Goal: Navigation & Orientation: Find specific page/section

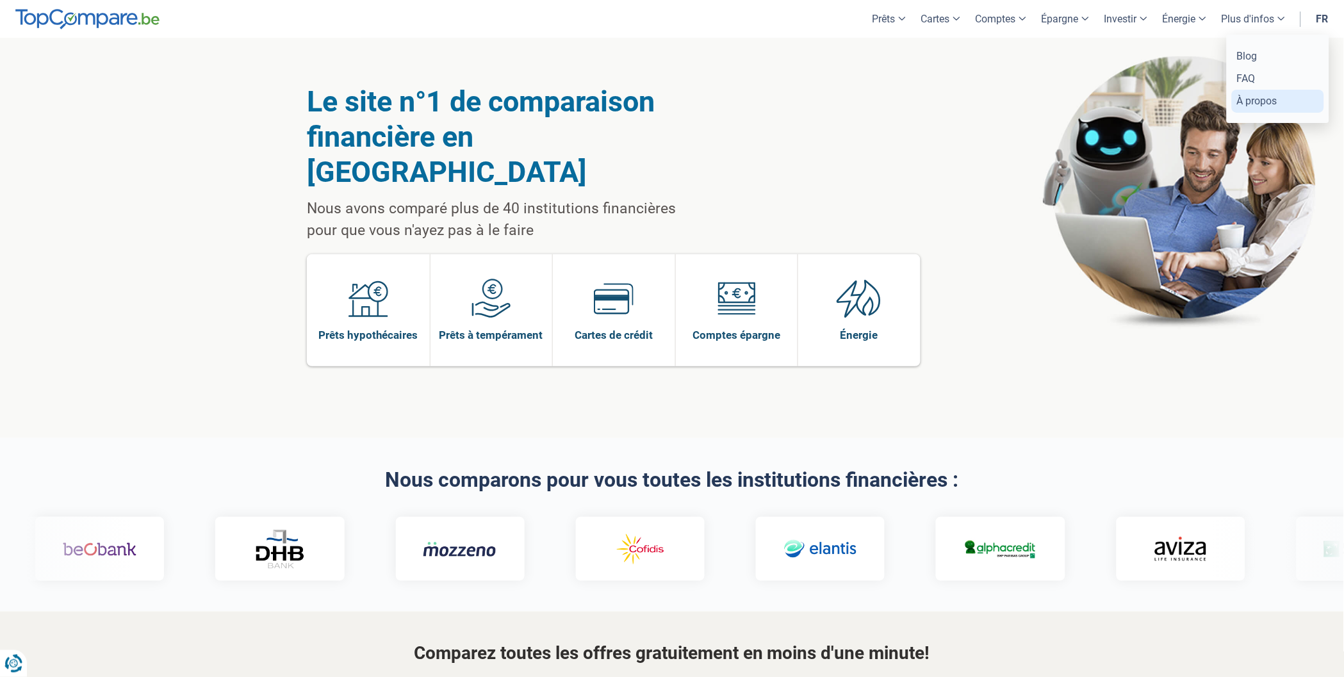
click at [1252, 99] on link "À propos" at bounding box center [1278, 101] width 92 height 22
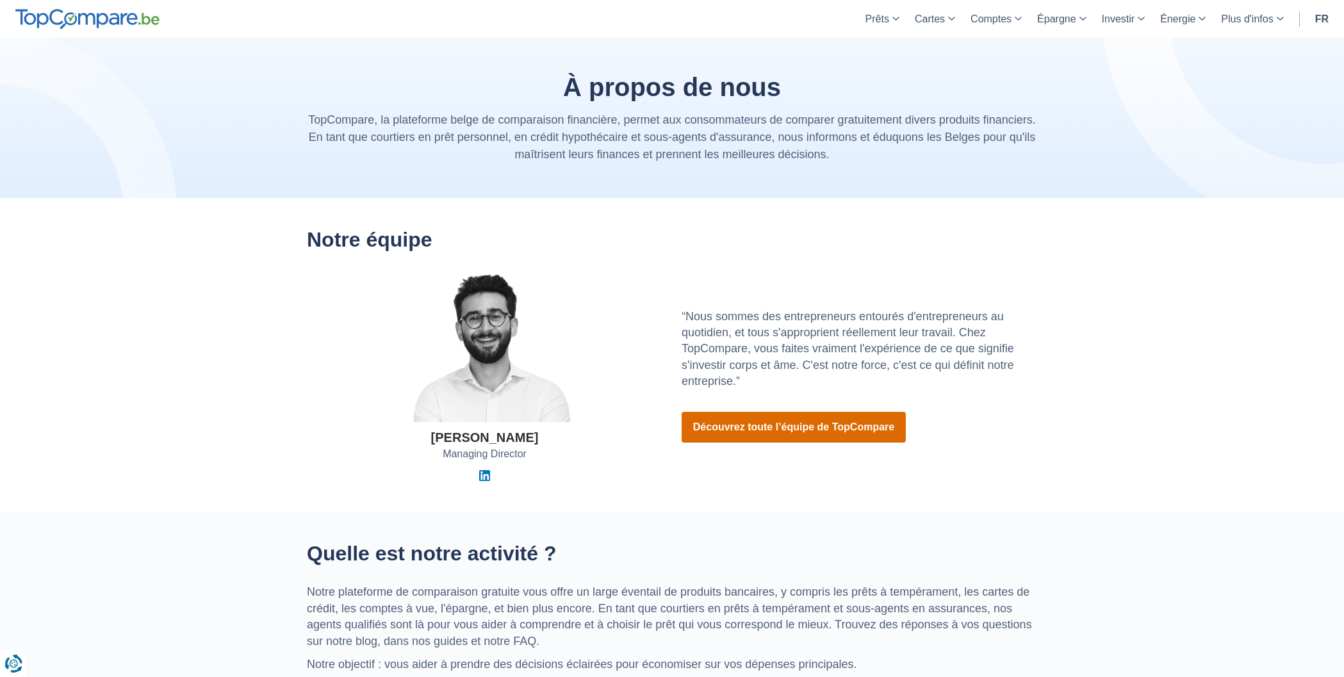
drag, startPoint x: 0, startPoint y: 0, endPoint x: 751, endPoint y: 420, distance: 860.4
click at [751, 420] on link "Découvrez toute l’équipe de TopCompare" at bounding box center [794, 427] width 224 height 31
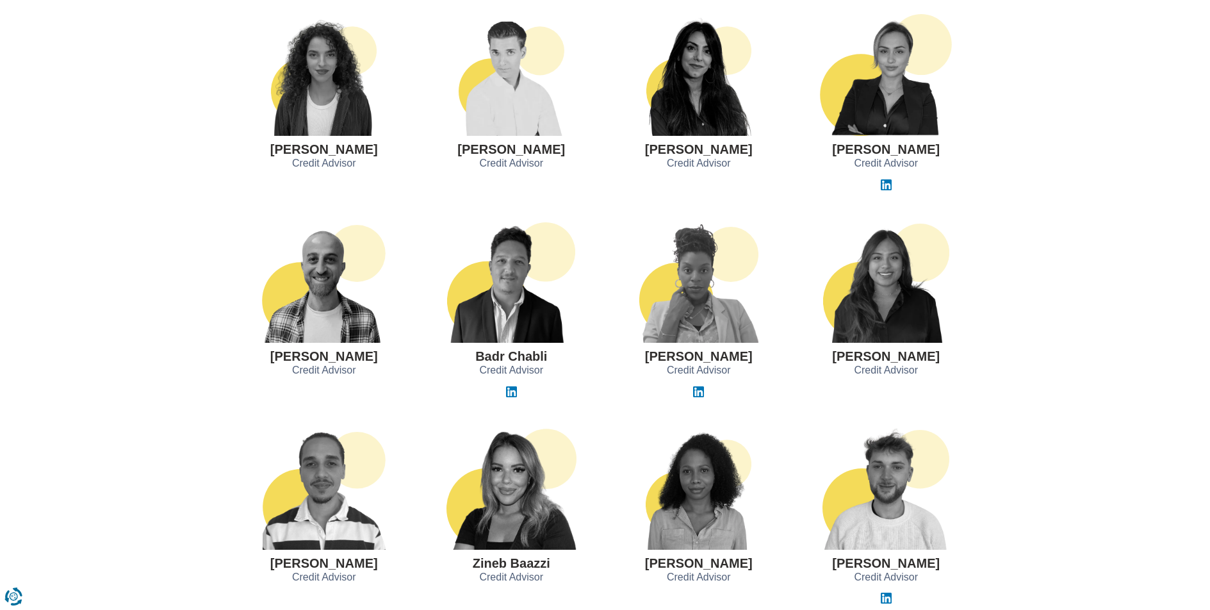
scroll to position [972, 0]
